Goal: Task Accomplishment & Management: Use online tool/utility

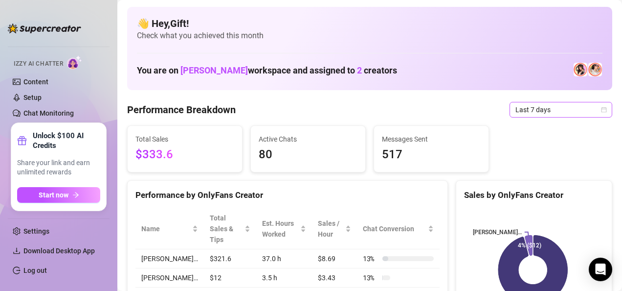
click at [601, 109] on icon "calendar" at bounding box center [604, 110] width 6 height 6
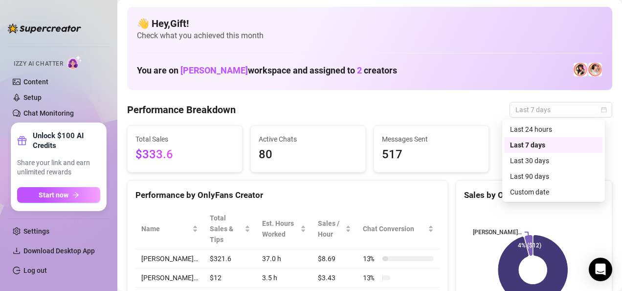
click at [523, 192] on div "Custom date" at bounding box center [553, 191] width 87 height 11
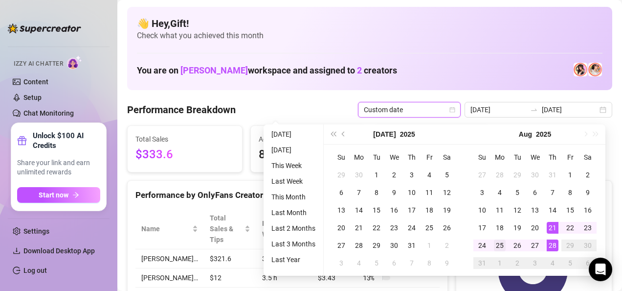
click at [497, 245] on div "25" at bounding box center [500, 245] width 12 height 12
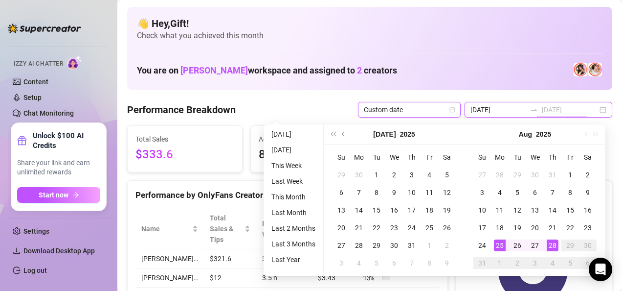
type input "2025-08-25"
click at [552, 245] on div "28" at bounding box center [553, 245] width 12 height 12
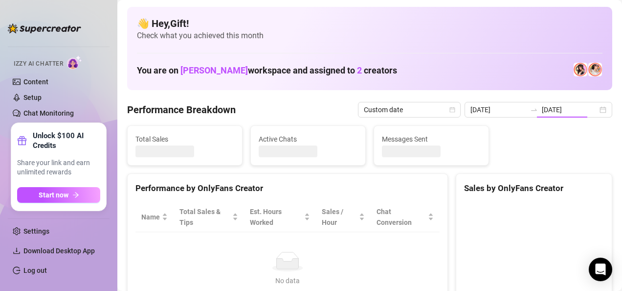
type input "2025-08-25"
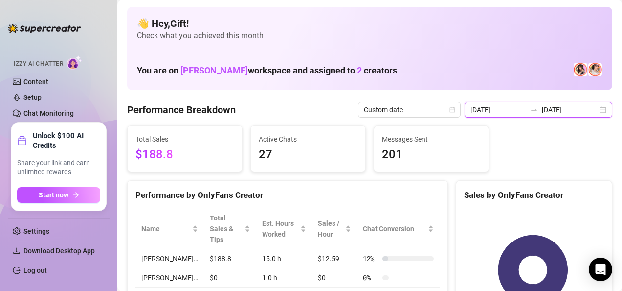
click at [587, 111] on input "2025-08-28" at bounding box center [570, 109] width 56 height 11
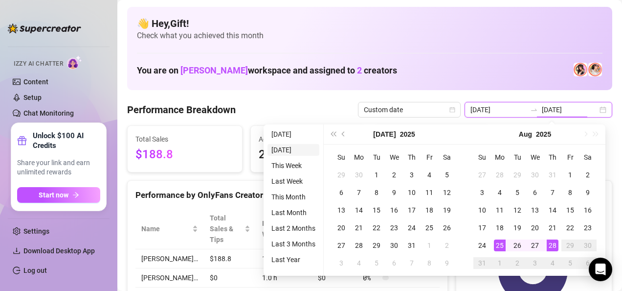
type input "2025-08-27"
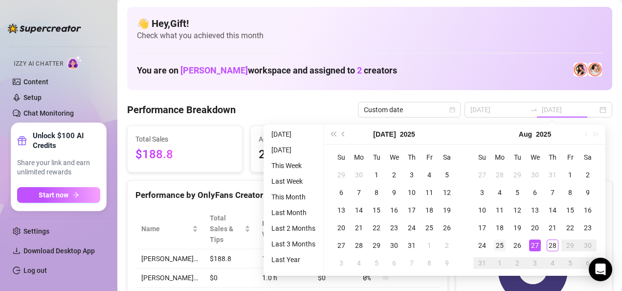
click at [499, 246] on div "25" at bounding box center [500, 245] width 12 height 12
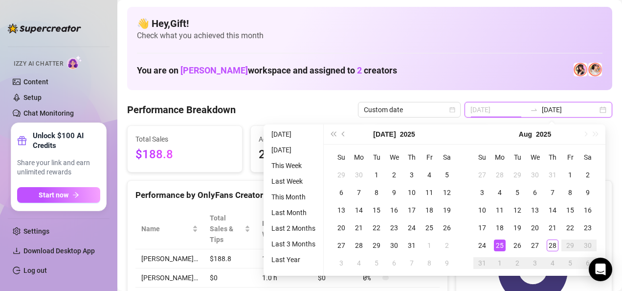
type input "2025-08-25"
click at [552, 245] on div "28" at bounding box center [553, 245] width 12 height 12
type input "2025-08-28"
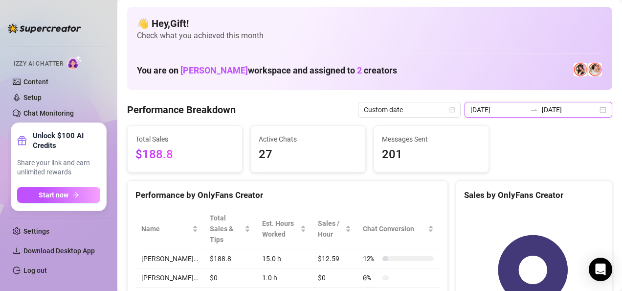
click at [589, 111] on input "2025-08-28" at bounding box center [570, 109] width 56 height 11
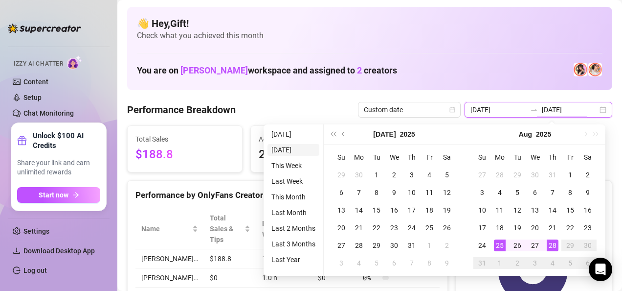
type input "2025-08-27"
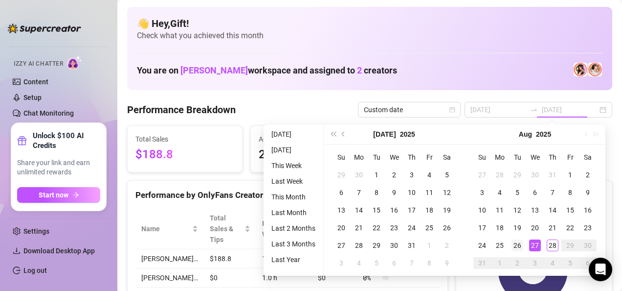
click at [516, 245] on div "26" at bounding box center [518, 245] width 12 height 12
type input "2025-08-25"
type input "2025-08-26"
click at [520, 245] on div "26" at bounding box center [518, 245] width 12 height 12
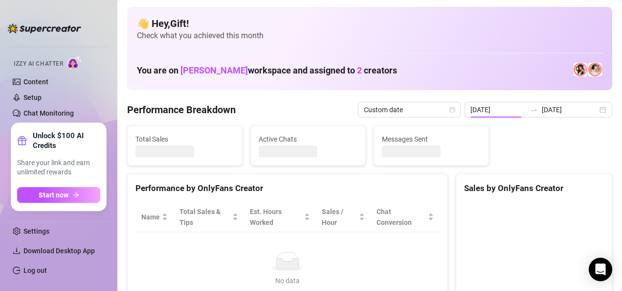
type input "2025-08-26"
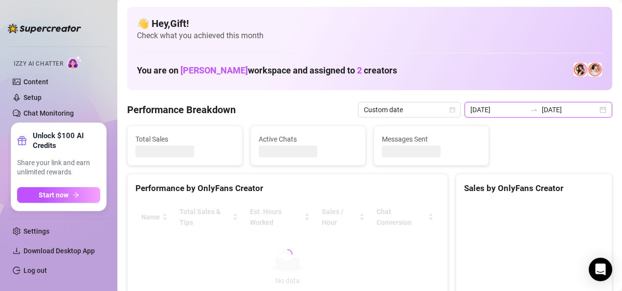
click at [589, 109] on input "2025-08-26" at bounding box center [570, 109] width 56 height 11
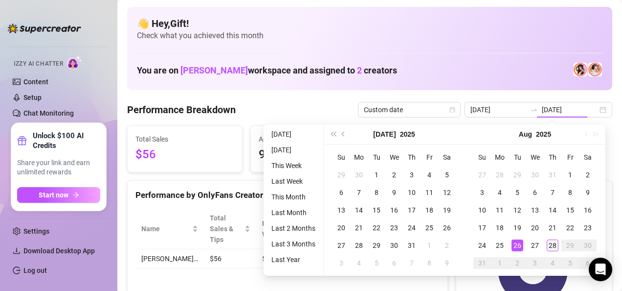
click at [554, 241] on div "28" at bounding box center [553, 245] width 12 height 12
type input "2025-08-28"
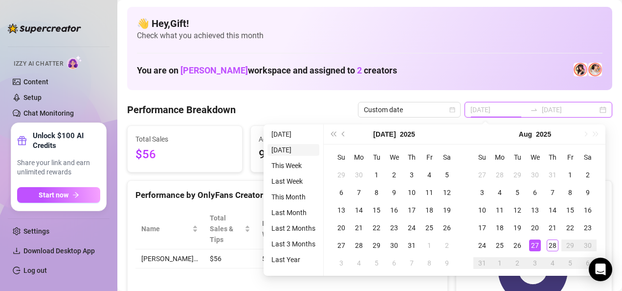
type input "2025-08-27"
click at [514, 246] on div "26" at bounding box center [518, 245] width 12 height 12
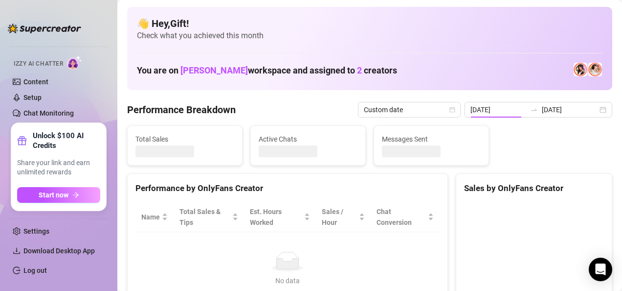
type input "2025-08-28"
type input "2025-08-26"
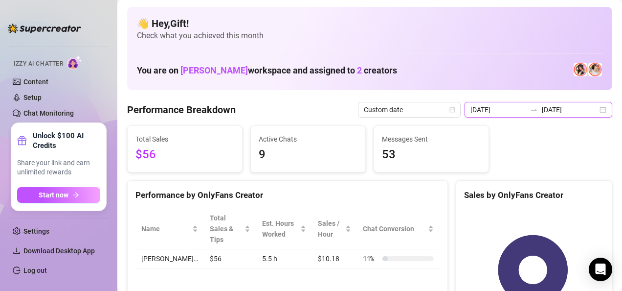
click at [588, 109] on input "2025-08-28" at bounding box center [570, 109] width 56 height 11
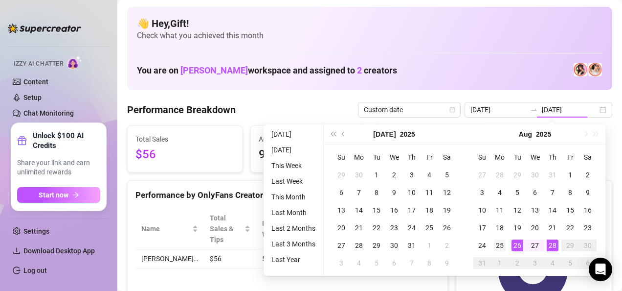
click at [499, 246] on div "25" at bounding box center [500, 245] width 12 height 12
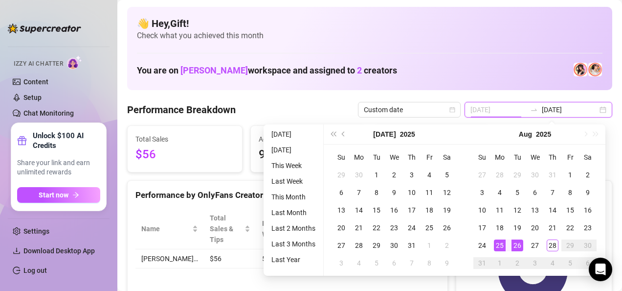
type input "2025-08-25"
click at [552, 245] on div "28" at bounding box center [553, 245] width 12 height 12
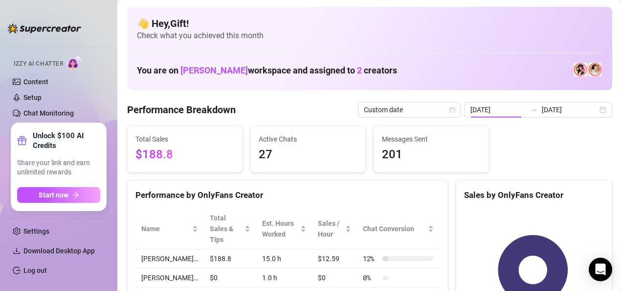
type input "2025-08-25"
click at [586, 111] on input "2025-08-28" at bounding box center [570, 109] width 56 height 11
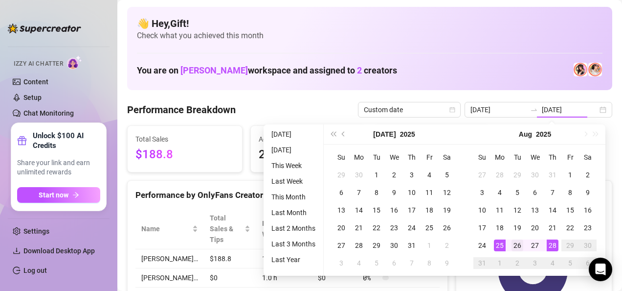
click at [516, 245] on div "26" at bounding box center [518, 245] width 12 height 12
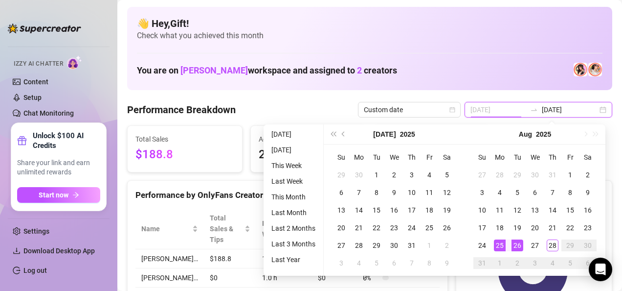
type input "2025-08-26"
click at [550, 248] on div "28" at bounding box center [553, 245] width 12 height 12
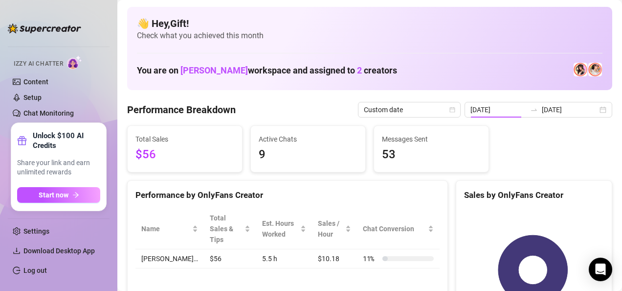
type input "2025-08-26"
type input "2025-08-28"
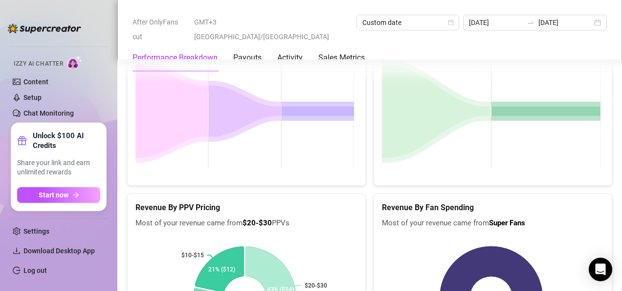
scroll to position [1369, 0]
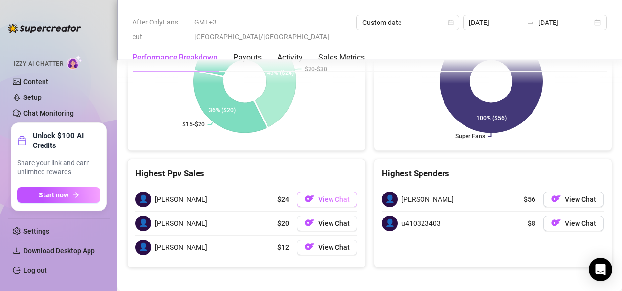
click at [329, 195] on span "View Chat" at bounding box center [333, 199] width 31 height 8
click at [318, 195] on span "View Chat" at bounding box center [333, 199] width 31 height 8
click at [329, 195] on span "View Chat" at bounding box center [333, 199] width 31 height 8
click at [327, 198] on span "View Chat" at bounding box center [333, 199] width 31 height 8
click at [326, 195] on span "View Chat" at bounding box center [333, 199] width 31 height 8
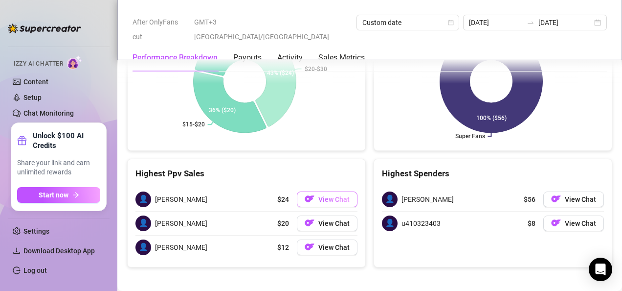
click at [326, 195] on span "View Chat" at bounding box center [333, 199] width 31 height 8
click at [325, 195] on span "View Chat" at bounding box center [333, 199] width 31 height 8
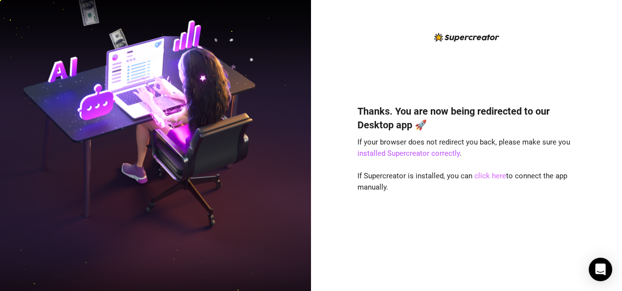
click at [483, 173] on link "click here" at bounding box center [490, 175] width 32 height 9
click at [491, 177] on link "click here" at bounding box center [490, 175] width 32 height 9
click at [492, 179] on link "click here" at bounding box center [490, 175] width 32 height 9
click at [491, 176] on link "click here" at bounding box center [490, 175] width 32 height 9
click at [495, 173] on link "click here" at bounding box center [490, 175] width 32 height 9
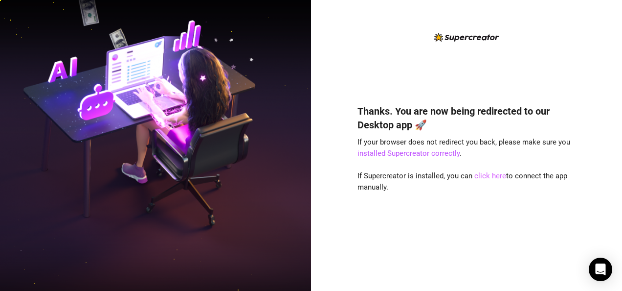
click at [497, 176] on link "click here" at bounding box center [490, 175] width 32 height 9
click at [495, 172] on link "click here" at bounding box center [490, 175] width 32 height 9
click at [494, 179] on link "click here" at bounding box center [490, 175] width 32 height 9
click at [494, 173] on link "click here" at bounding box center [490, 175] width 32 height 9
click at [492, 174] on link "click here" at bounding box center [490, 175] width 32 height 9
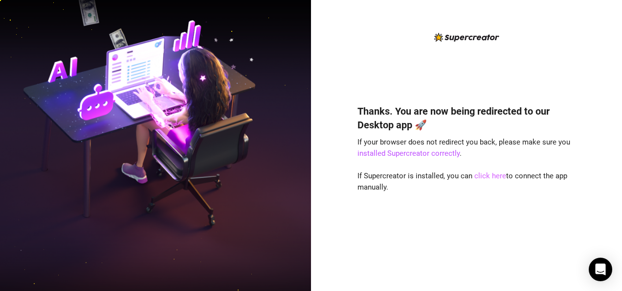
click at [495, 175] on link "click here" at bounding box center [490, 175] width 32 height 9
click at [496, 172] on link "click here" at bounding box center [490, 175] width 32 height 9
click at [493, 178] on link "click here" at bounding box center [490, 175] width 32 height 9
click at [498, 176] on link "click here" at bounding box center [490, 175] width 32 height 9
click at [500, 177] on link "click here" at bounding box center [490, 175] width 32 height 9
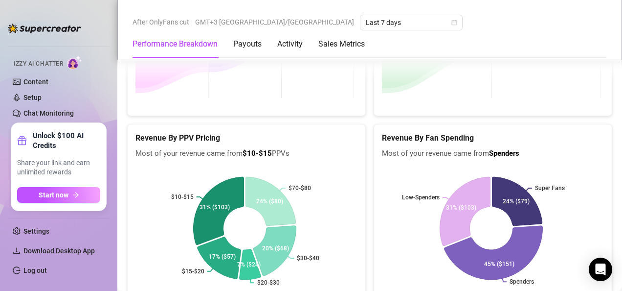
scroll to position [1441, 0]
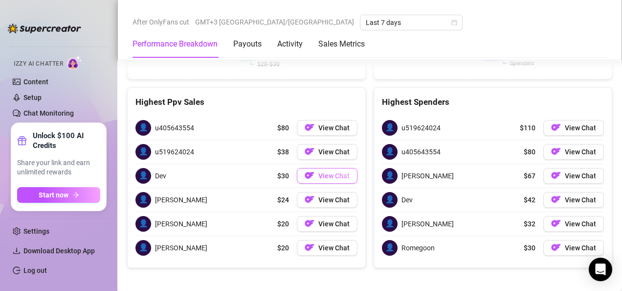
click at [332, 172] on span "View Chat" at bounding box center [333, 176] width 31 height 8
click at [334, 172] on span "View Chat" at bounding box center [333, 176] width 31 height 8
click at [337, 172] on span "View Chat" at bounding box center [333, 176] width 31 height 8
click at [336, 172] on span "View Chat" at bounding box center [333, 176] width 31 height 8
click at [337, 168] on button "View Chat" at bounding box center [327, 176] width 61 height 16
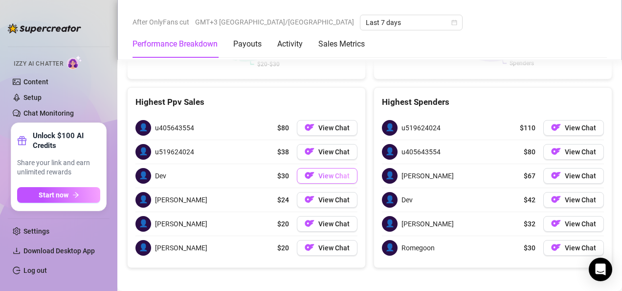
click at [337, 168] on button "View Chat" at bounding box center [327, 176] width 61 height 16
click at [336, 148] on span "View Chat" at bounding box center [333, 152] width 31 height 8
click at [323, 148] on span "View Chat" at bounding box center [333, 152] width 31 height 8
click at [320, 148] on span "View Chat" at bounding box center [333, 152] width 31 height 8
click at [317, 144] on button "View Chat" at bounding box center [327, 152] width 61 height 16
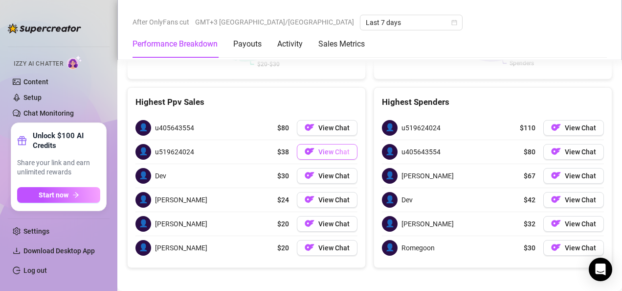
click at [317, 144] on button "View Chat" at bounding box center [327, 152] width 61 height 16
click at [314, 144] on button "View Chat" at bounding box center [327, 152] width 61 height 16
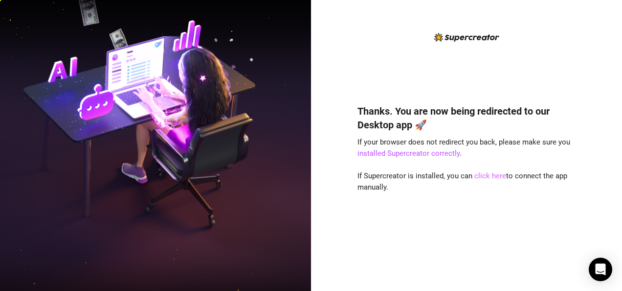
click at [489, 173] on link "click here" at bounding box center [490, 175] width 32 height 9
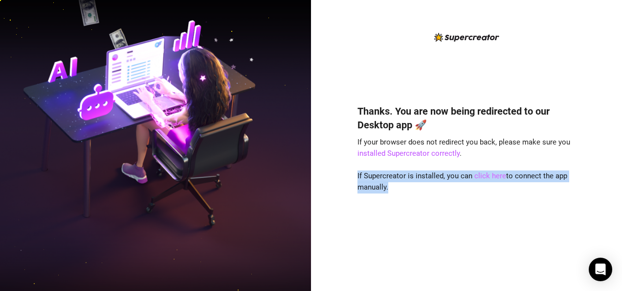
click at [489, 173] on link "click here" at bounding box center [490, 175] width 32 height 9
drag, startPoint x: 489, startPoint y: 173, endPoint x: 496, endPoint y: 225, distance: 52.8
click at [496, 225] on div "Thanks. You are now being redirected to our Desktop app 🚀 If your browser does …" at bounding box center [467, 183] width 218 height 184
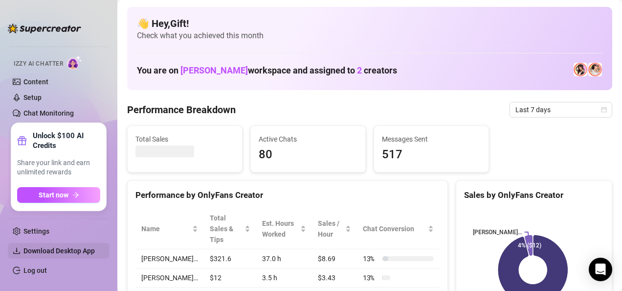
click at [79, 247] on span "Download Desktop App" at bounding box center [58, 250] width 71 height 8
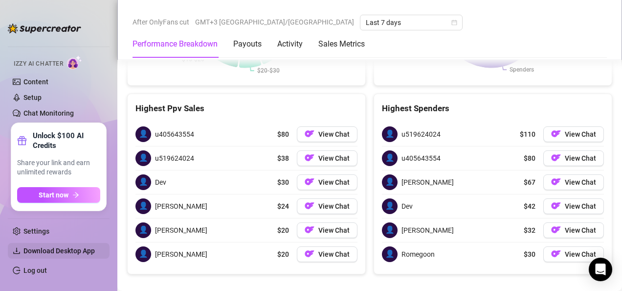
scroll to position [1441, 0]
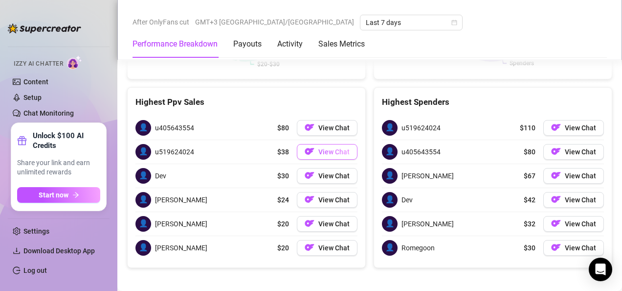
click at [318, 148] on span "View Chat" at bounding box center [333, 152] width 31 height 8
click at [320, 126] on span "View Chat" at bounding box center [333, 128] width 31 height 8
click at [322, 125] on span "View Chat" at bounding box center [333, 128] width 31 height 8
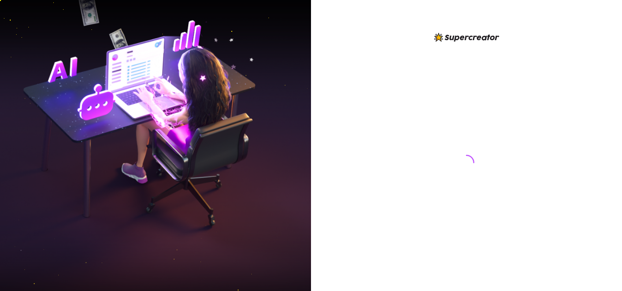
click at [289, 131] on img at bounding box center [155, 145] width 311 height 390
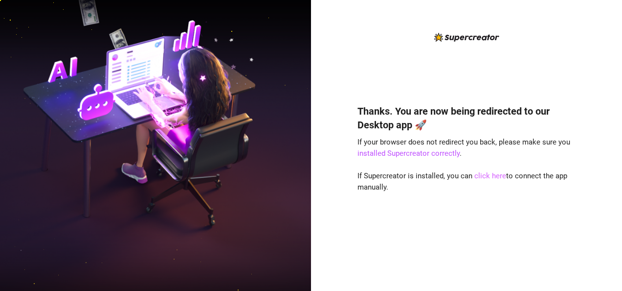
click at [487, 171] on link "click here" at bounding box center [490, 175] width 32 height 9
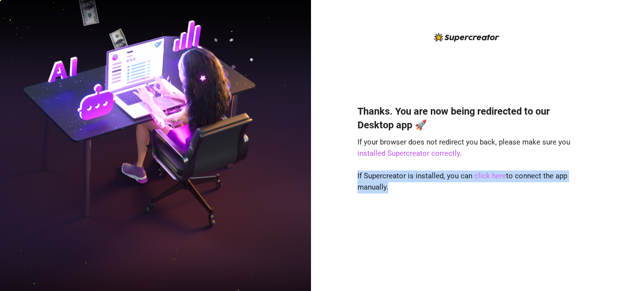
click at [487, 171] on link "click here" at bounding box center [490, 175] width 32 height 9
drag, startPoint x: 487, startPoint y: 171, endPoint x: 488, endPoint y: 200, distance: 28.4
click at [488, 200] on div "Thanks. You are now being redirected to our Desktop app 🚀 If your browser does …" at bounding box center [467, 183] width 218 height 184
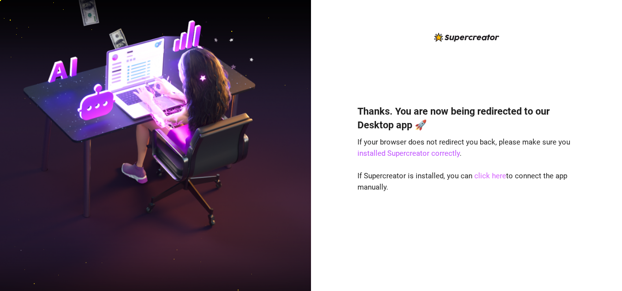
click at [493, 178] on link "click here" at bounding box center [490, 175] width 32 height 9
click at [484, 176] on link "click here" at bounding box center [490, 175] width 32 height 9
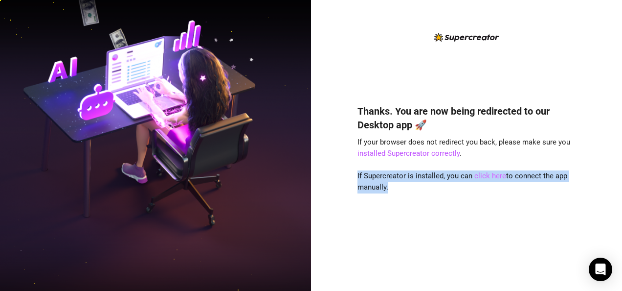
click at [484, 176] on link "click here" at bounding box center [490, 175] width 32 height 9
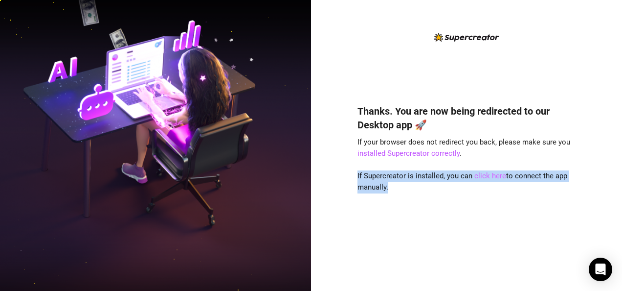
click at [484, 176] on link "click here" at bounding box center [490, 175] width 32 height 9
click at [425, 184] on div "Thanks. You are now being redirected to our Desktop app 🚀 If your browser does …" at bounding box center [467, 183] width 218 height 184
